Goal: Find contact information: Find contact information

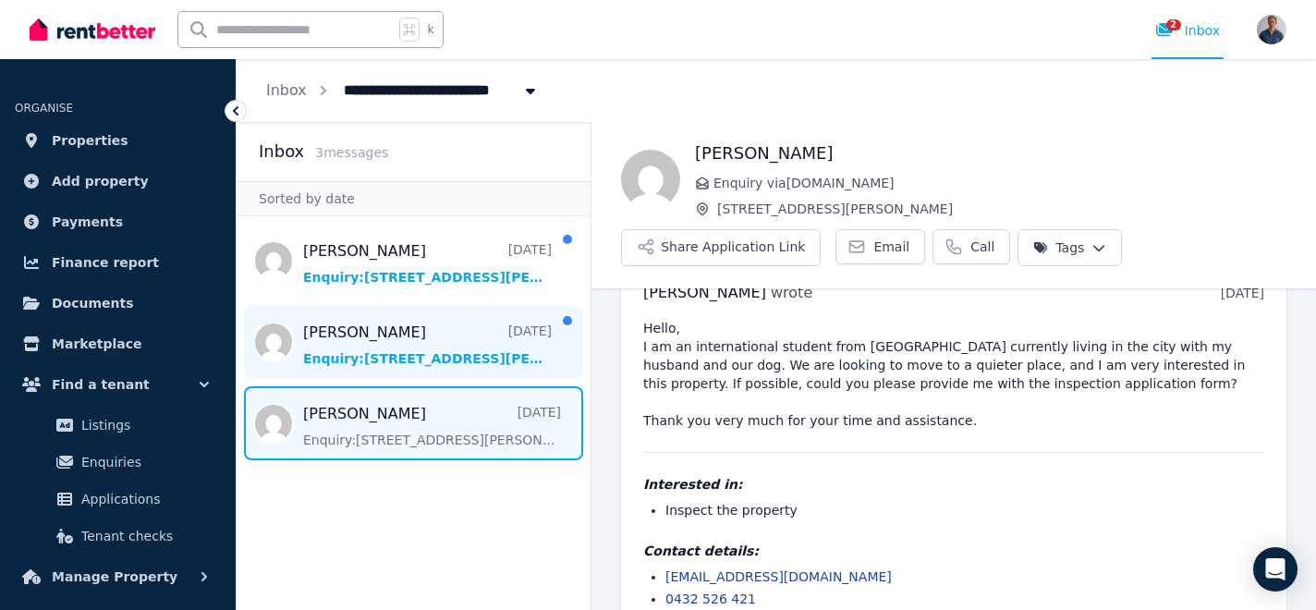
scroll to position [79, 0]
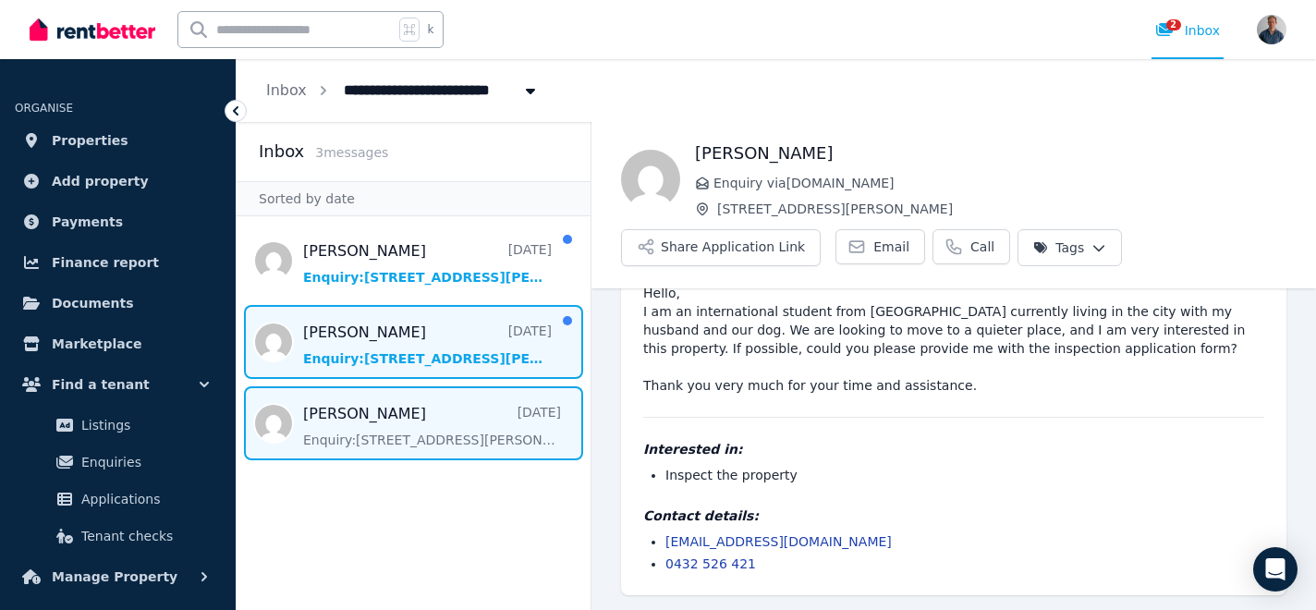
click at [413, 355] on span "Message list" at bounding box center [414, 342] width 354 height 74
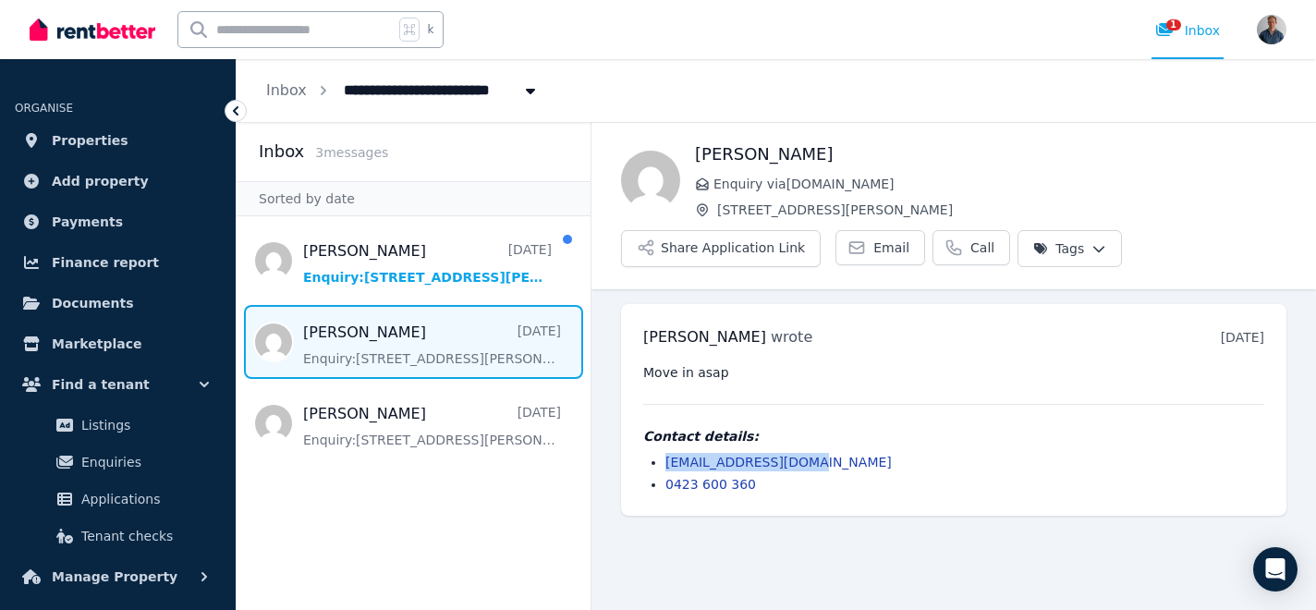
drag, startPoint x: 806, startPoint y: 462, endPoint x: 652, endPoint y: 459, distance: 153.4
click at [665, 459] on li "[EMAIL_ADDRESS][DOMAIN_NAME]" at bounding box center [964, 462] width 599 height 18
copy link "[EMAIL_ADDRESS][DOMAIN_NAME]"
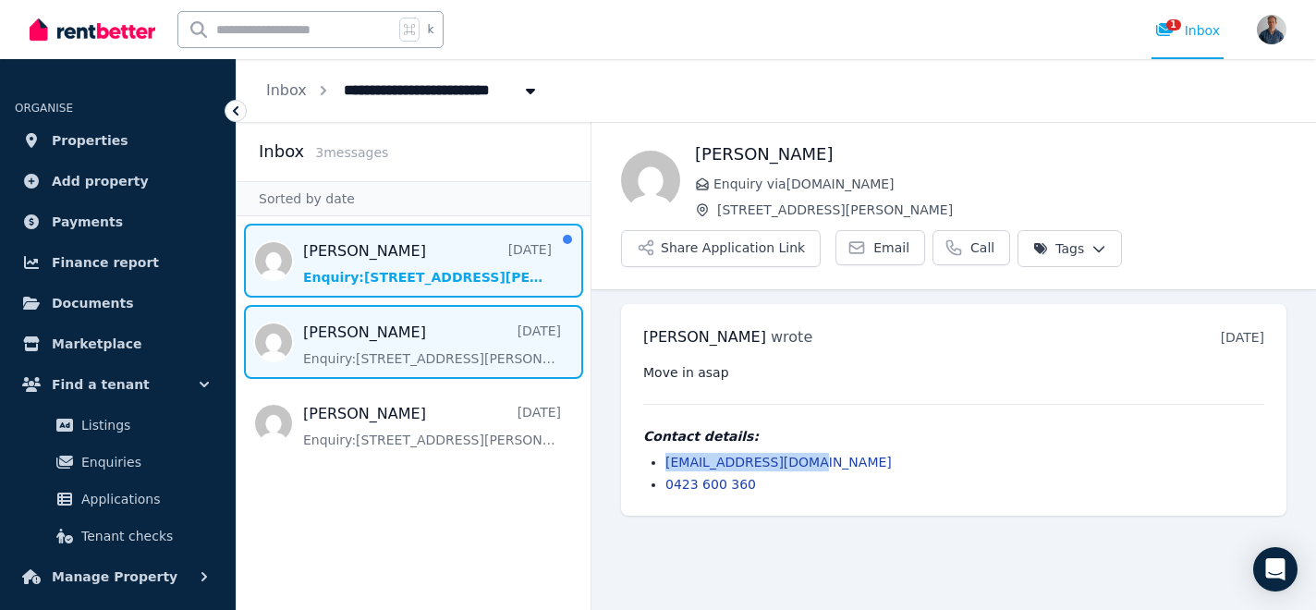
click at [367, 271] on span "Message list" at bounding box center [414, 261] width 354 height 74
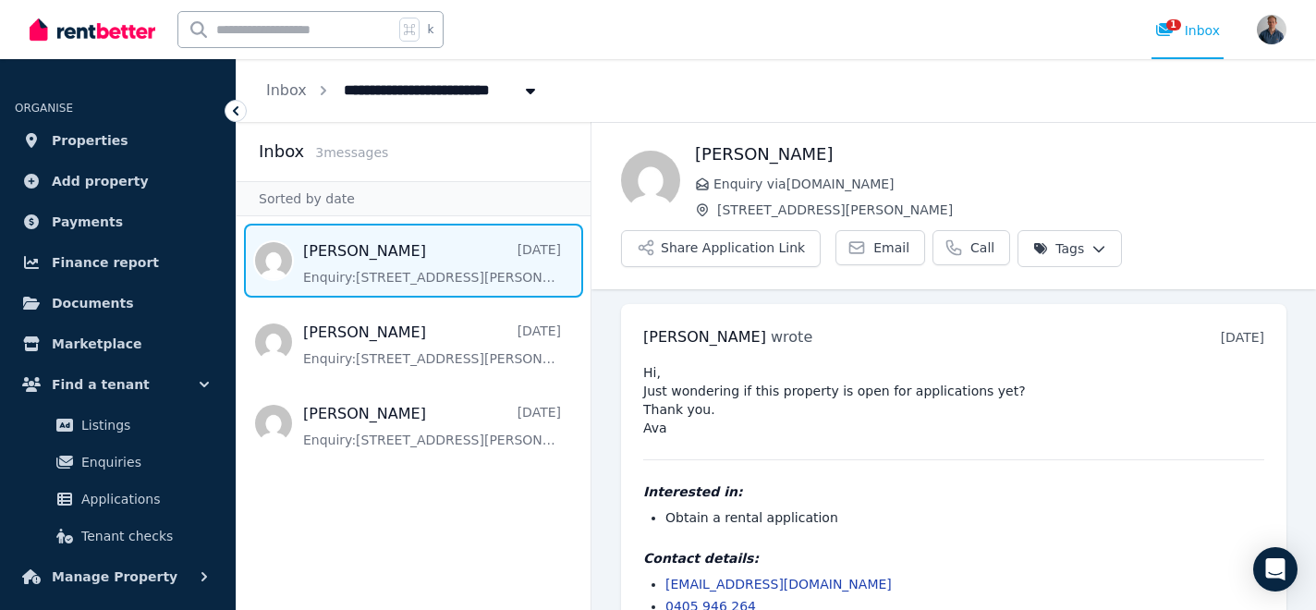
scroll to position [42, 0]
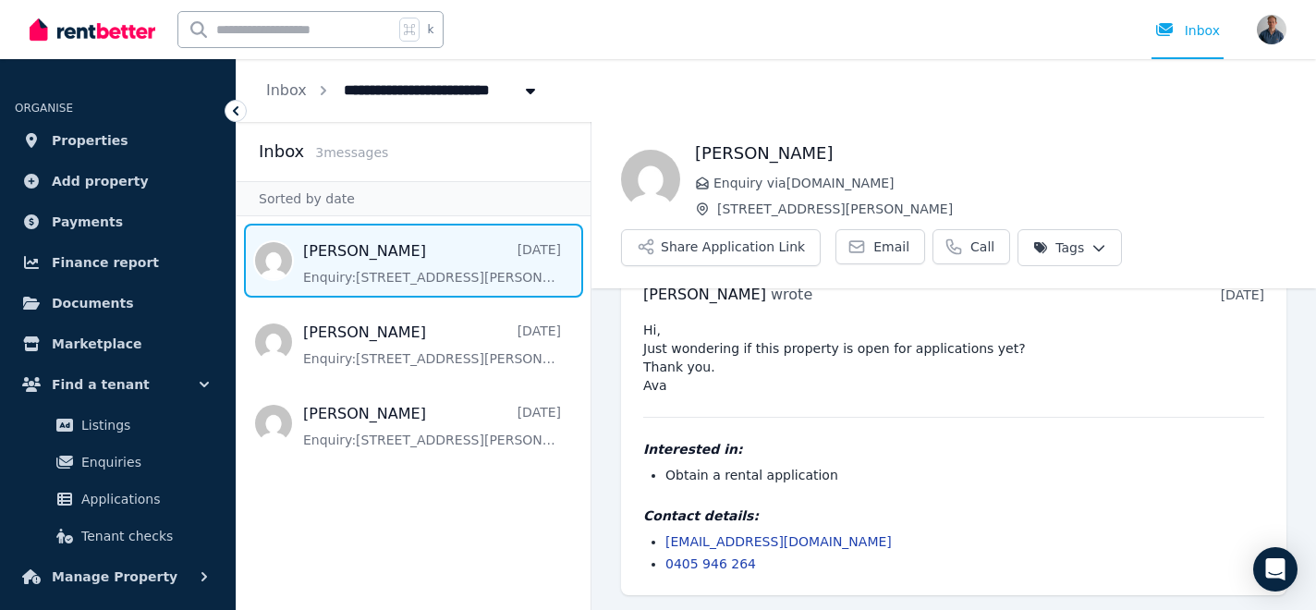
click at [749, 375] on pre "Hi, Just wondering if this property is open for applications yet? Thank you. Ava" at bounding box center [953, 358] width 621 height 74
